Goal: Transaction & Acquisition: Purchase product/service

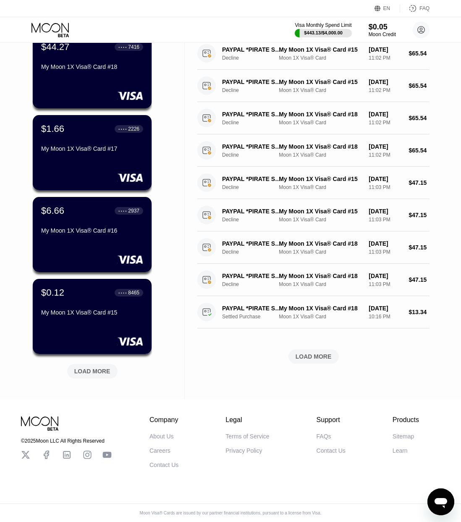
scroll to position [183, 0]
click at [97, 357] on div "$110.78 ● ● ● ● 3431 My Moon 1X Visa® Card #19 $44.27 ● ● ● ● 7416 My Moon 1X V…" at bounding box center [92, 164] width 120 height 453
click at [97, 367] on div "LOAD MORE" at bounding box center [92, 371] width 36 height 8
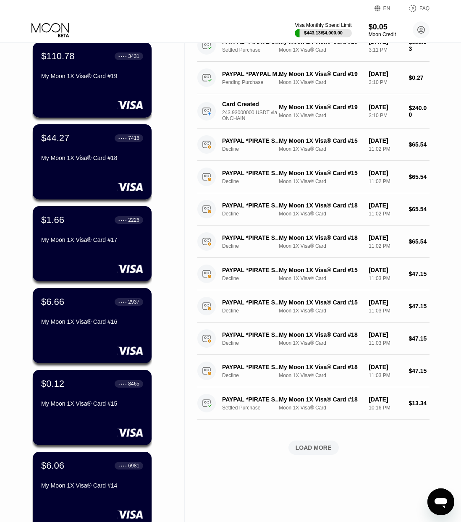
scroll to position [0, 0]
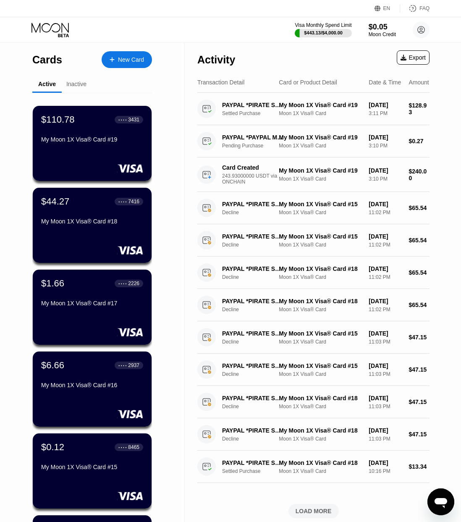
click at [117, 57] on div "New Card" at bounding box center [127, 59] width 50 height 17
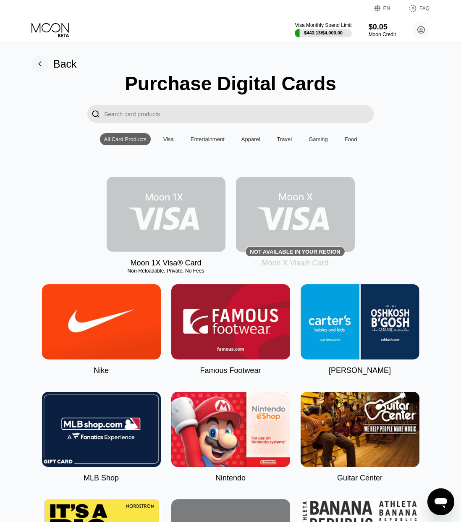
click at [183, 206] on img at bounding box center [166, 214] width 119 height 75
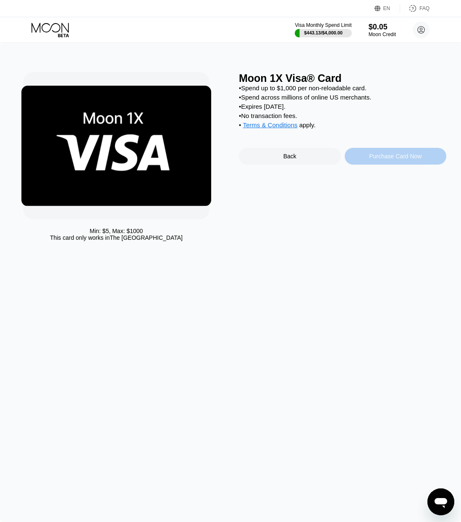
click at [408, 154] on div "Purchase Card Now" at bounding box center [396, 156] width 102 height 17
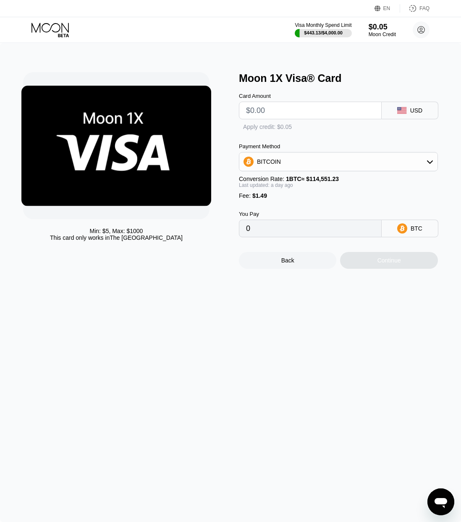
click at [279, 114] on input "text" at bounding box center [310, 110] width 128 height 17
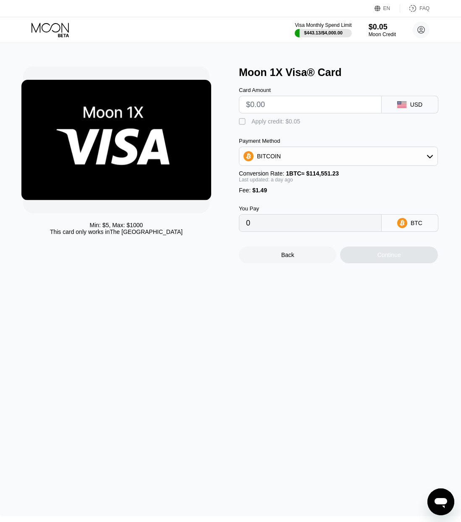
click at [228, 76] on div "Min: $ 5 , Max: $ 1000 This card only works in [GEOGRAPHIC_DATA]" at bounding box center [126, 164] width 207 height 197
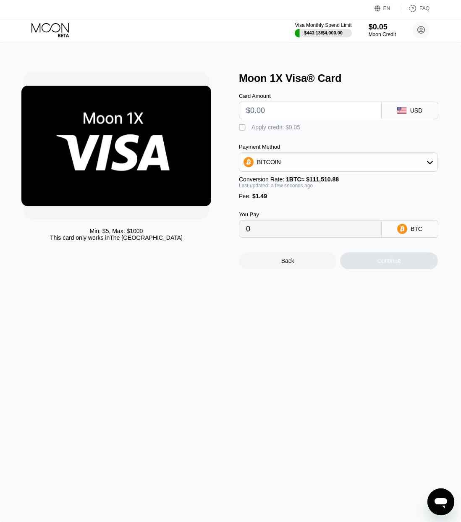
click at [271, 111] on input "text" at bounding box center [310, 110] width 128 height 17
type input "$228"
type input "0.00205801"
type input "$228."
type input "$228.9"
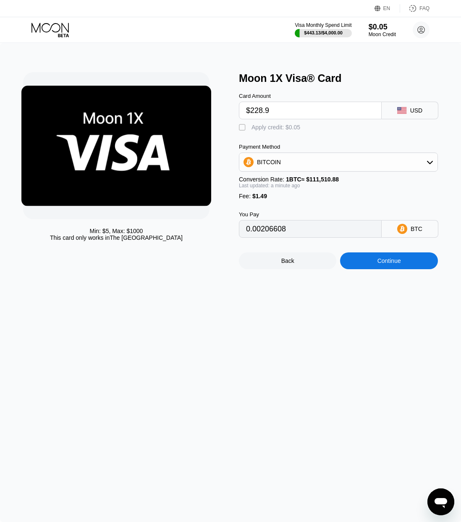
type input "0.00206608"
type input "$228.95"
type input "0.00206653"
type input "$228.95"
click at [328, 159] on div "BITCOIN" at bounding box center [338, 162] width 198 height 17
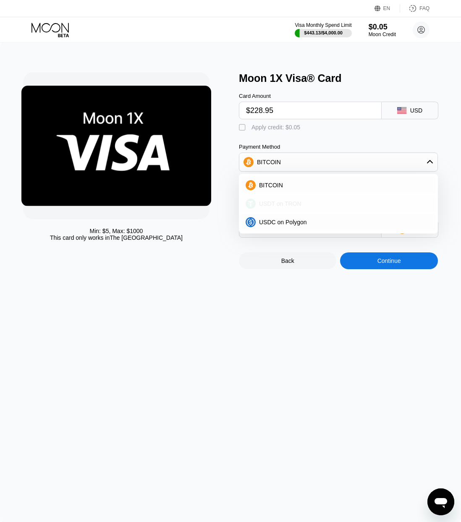
click at [293, 200] on div "USDT on TRON" at bounding box center [338, 203] width 194 height 17
type input "232.77"
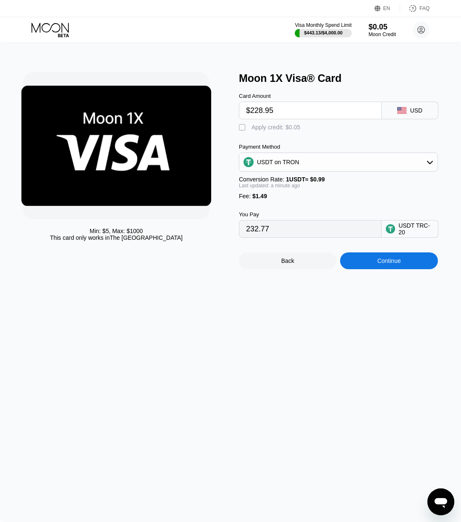
click at [383, 262] on div "Continue" at bounding box center [389, 260] width 24 height 7
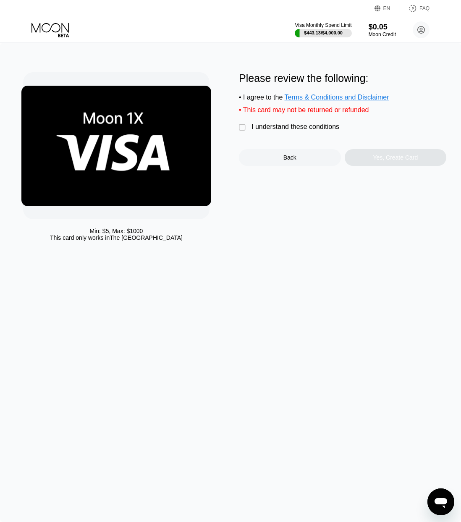
click at [290, 122] on div "Please review the following: • I agree to the Terms & Conditions and Disclaimer…" at bounding box center [342, 119] width 207 height 94
drag, startPoint x: 289, startPoint y: 125, endPoint x: 295, endPoint y: 128, distance: 6.8
click at [289, 125] on div "I understand these conditions" at bounding box center [295, 127] width 88 height 8
click at [396, 158] on div "Yes, Create Card" at bounding box center [395, 157] width 45 height 7
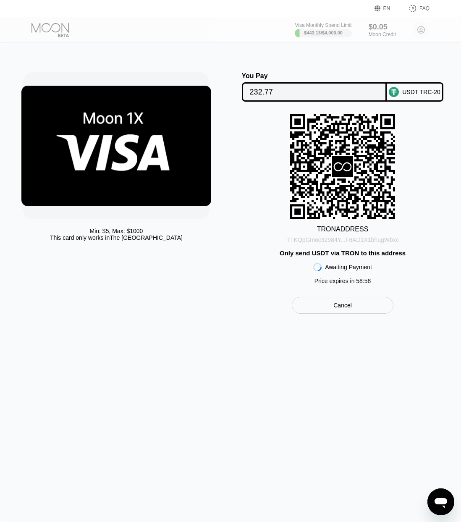
drag, startPoint x: 353, startPoint y: 240, endPoint x: 348, endPoint y: 238, distance: 5.3
click at [353, 240] on div "TTKQpGmoc32984Y...F6AD1X1bhugWbxc" at bounding box center [342, 239] width 112 height 7
click at [350, 242] on div "TTKQpGmoc32984Y...F6AD1X1bhugWbxc" at bounding box center [342, 239] width 112 height 7
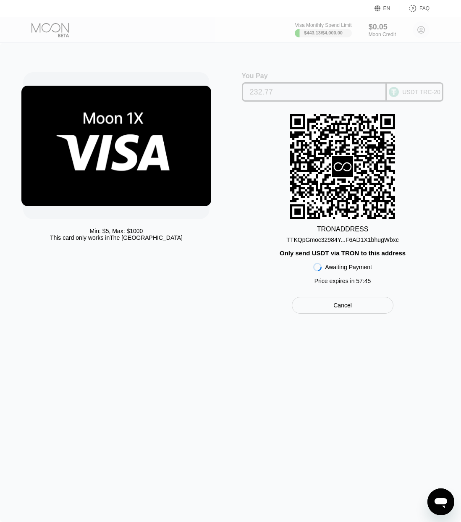
drag, startPoint x: 408, startPoint y: 92, endPoint x: 396, endPoint y: 95, distance: 12.4
click at [408, 92] on div "USDT TRC-20" at bounding box center [421, 92] width 38 height 7
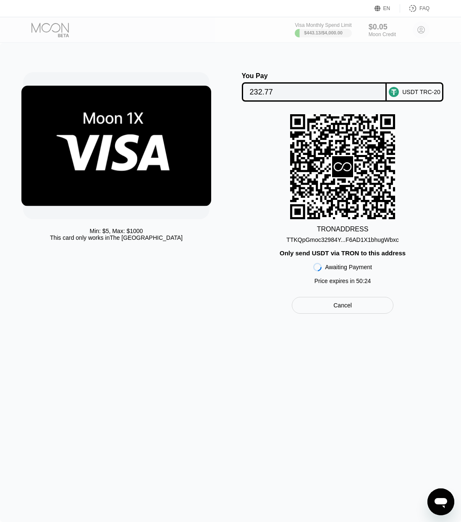
click at [162, 254] on div "Min: $ 5 , Max: $ 1000 This card only works in [GEOGRAPHIC_DATA]" at bounding box center [126, 192] width 207 height 241
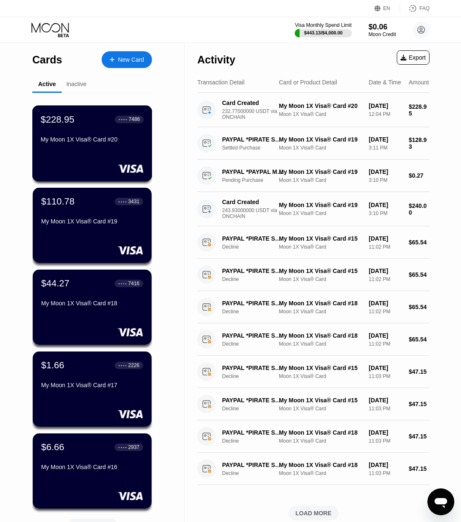
click at [83, 154] on div "$228.95 ● ● ● ● 7486 My Moon 1X Visa® Card #20" at bounding box center [92, 143] width 120 height 76
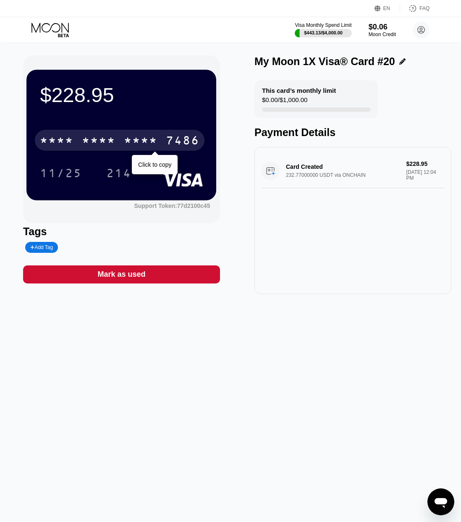
click at [75, 141] on div "* * * * * * * * * * * * 7486" at bounding box center [120, 140] width 170 height 21
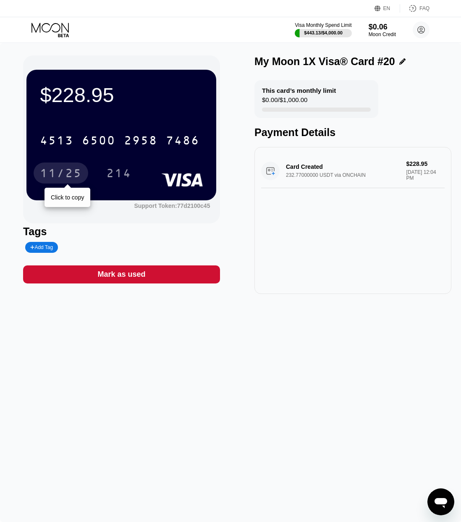
drag, startPoint x: 69, startPoint y: 172, endPoint x: 24, endPoint y: 184, distance: 47.1
click at [69, 172] on div "11/25" at bounding box center [61, 173] width 42 height 13
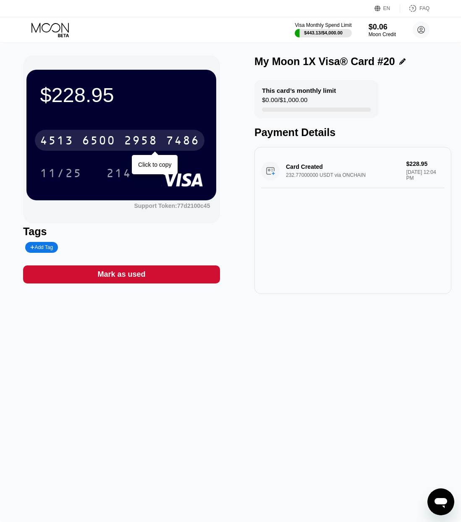
click at [106, 140] on div "6500" at bounding box center [99, 141] width 34 height 13
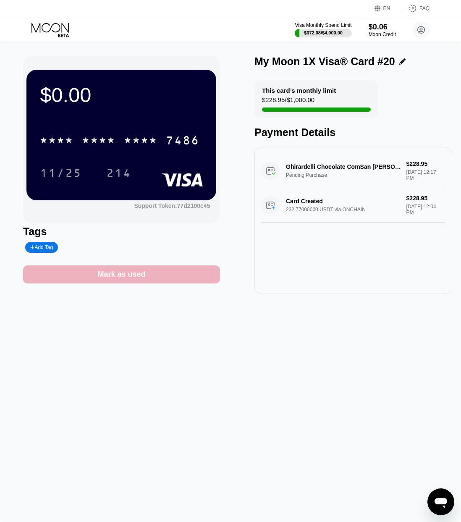
click at [126, 270] on div "Mark as used" at bounding box center [121, 274] width 48 height 10
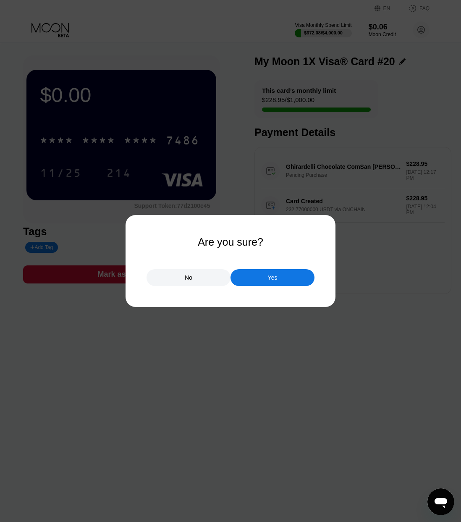
click at [268, 276] on div "Yes" at bounding box center [273, 278] width 10 height 8
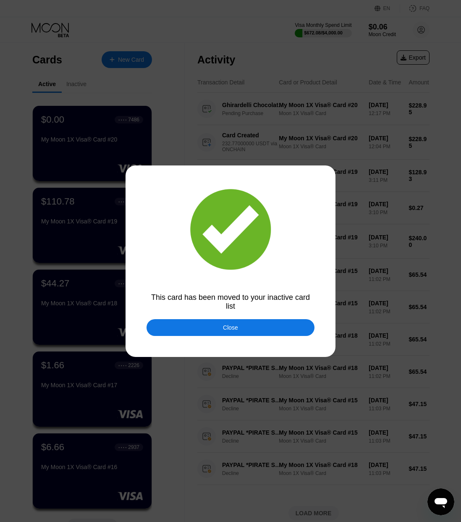
click at [228, 330] on div "Close" at bounding box center [230, 327] width 15 height 7
